Goal: Task Accomplishment & Management: Manage account settings

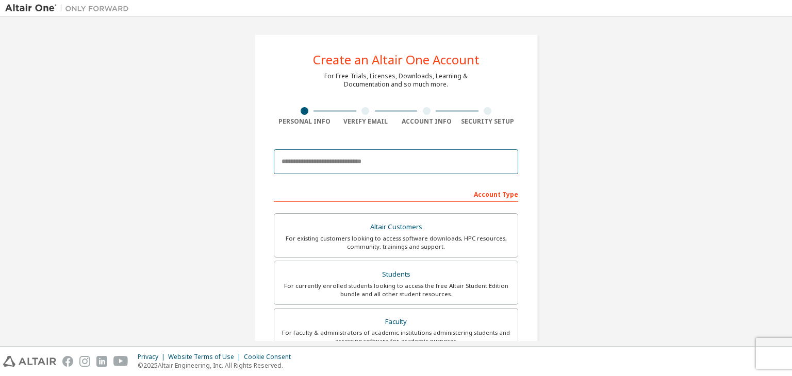
click at [363, 165] on input "email" at bounding box center [396, 161] width 244 height 25
type input "**********"
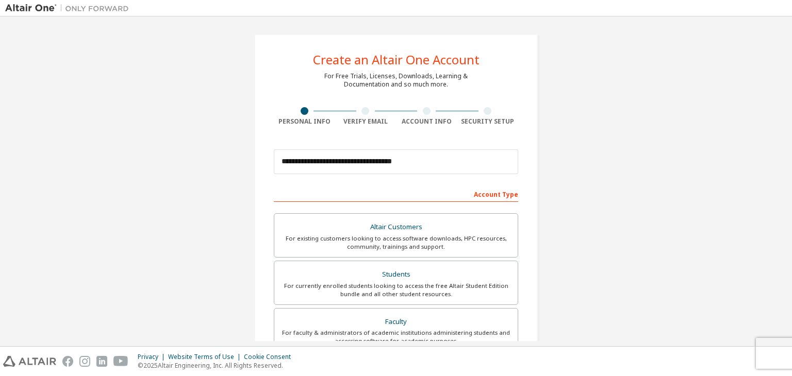
type input "**"
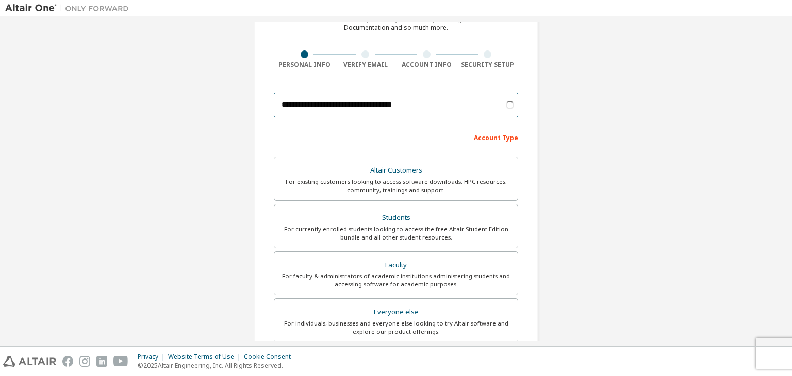
scroll to position [60, 0]
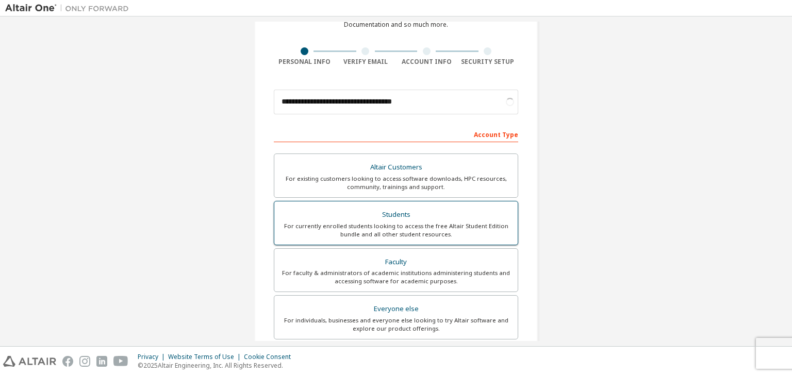
click at [369, 216] on div "Students" at bounding box center [395, 215] width 231 height 14
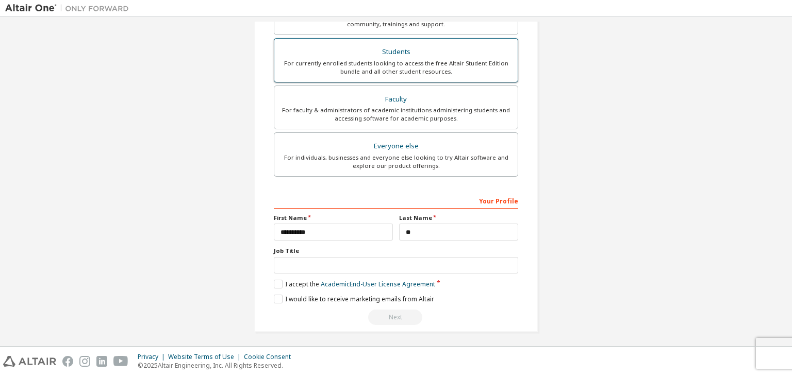
scroll to position [224, 0]
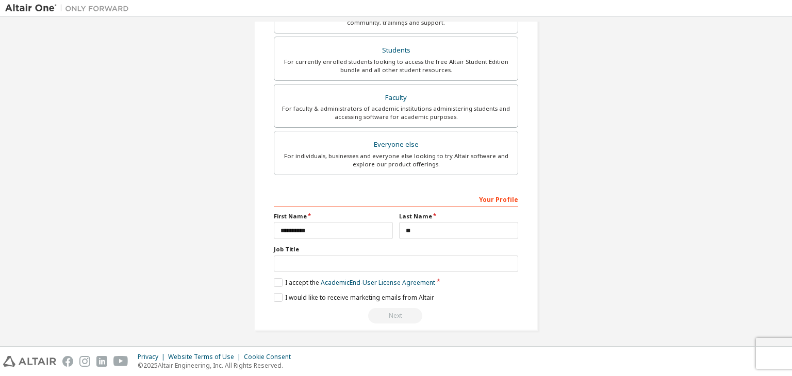
click at [274, 273] on div "**********" at bounding box center [396, 258] width 244 height 134
click at [275, 283] on label "I accept the Academic End-User License Agreement" at bounding box center [354, 282] width 161 height 9
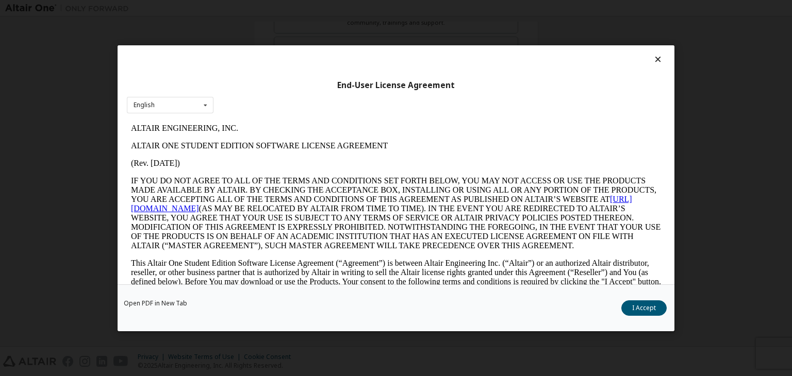
scroll to position [0, 0]
click at [659, 297] on div "Open PDF in New Tab I Accept" at bounding box center [396, 308] width 557 height 47
click at [652, 304] on button "I Accept" at bounding box center [643, 308] width 45 height 15
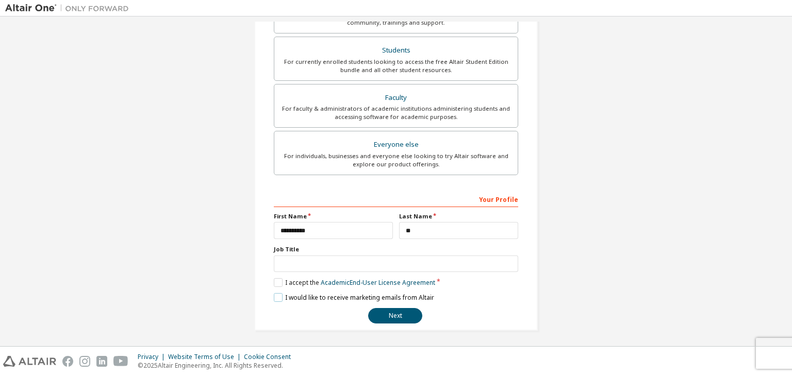
click at [277, 296] on label "I would like to receive marketing emails from Altair" at bounding box center [354, 297] width 160 height 9
click at [390, 314] on button "Next" at bounding box center [395, 315] width 54 height 15
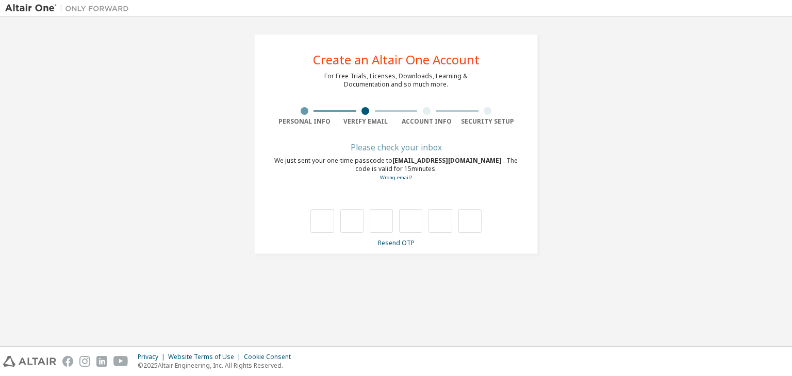
type input "*"
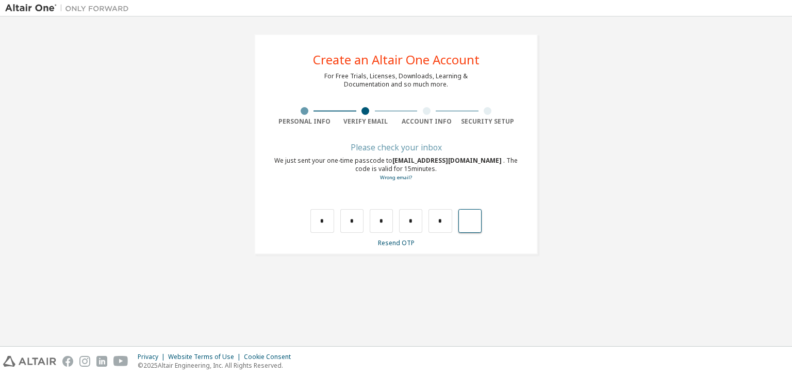
type input "*"
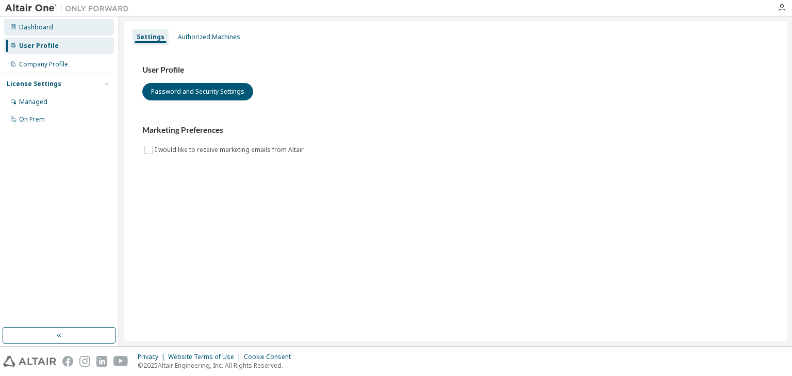
click at [63, 32] on div "Dashboard" at bounding box center [59, 27] width 110 height 16
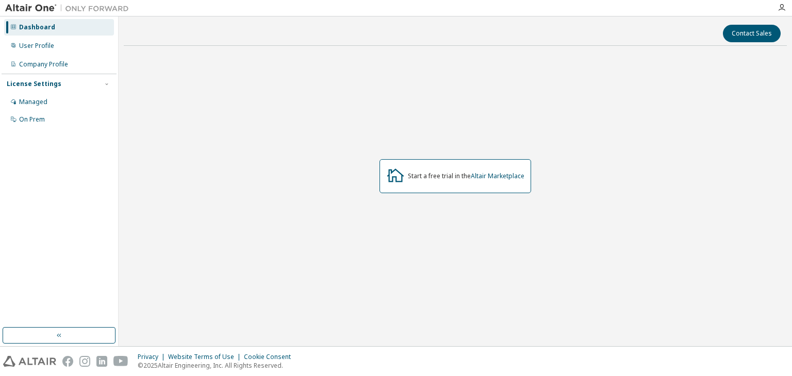
click at [407, 180] on div "Start a free trial in the Altair Marketplace" at bounding box center [455, 176] width 152 height 34
click at [14, 46] on icon at bounding box center [13, 45] width 6 height 6
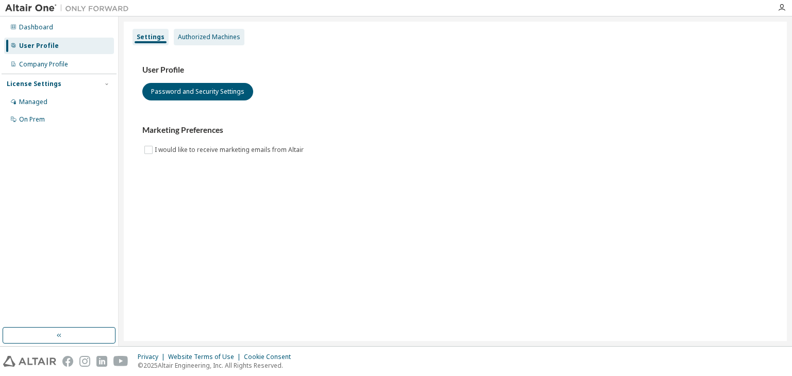
click at [178, 39] on div "Authorized Machines" at bounding box center [209, 37] width 62 height 8
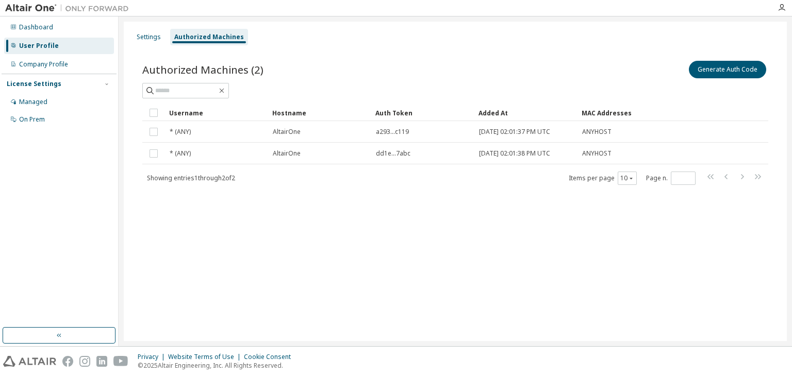
click at [54, 81] on div "License Settings" at bounding box center [34, 84] width 55 height 8
click at [54, 78] on div "License Settings Managed On Prem" at bounding box center [59, 84] width 115 height 20
click at [47, 65] on div "Company Profile" at bounding box center [43, 64] width 49 height 8
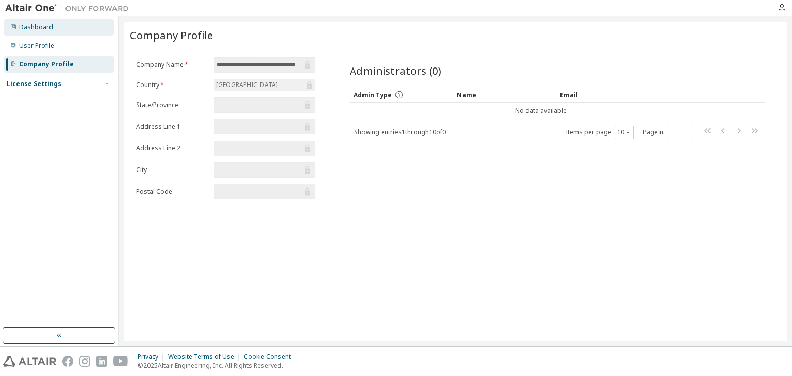
click at [39, 33] on div "Dashboard" at bounding box center [59, 27] width 110 height 16
